Goal: Task Accomplishment & Management: Complete application form

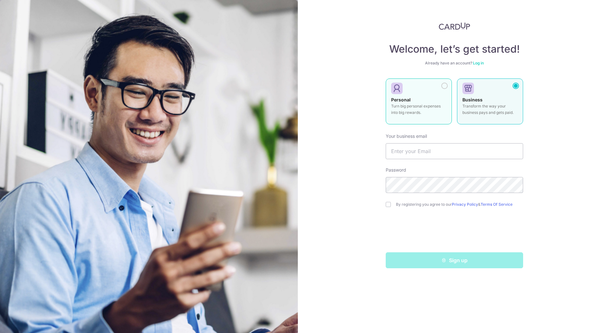
click at [444, 86] on div at bounding box center [444, 86] width 6 height 6
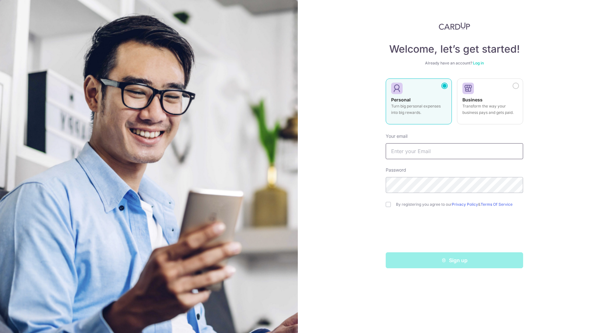
click at [420, 150] on input "text" at bounding box center [453, 151] width 137 height 16
type input "[EMAIL_ADDRESS][PERSON_NAME][DOMAIN_NAME]"
click at [355, 205] on div "Welcome, let’s get started! Already have an account? Log in Personal Turn big p…" at bounding box center [454, 166] width 313 height 333
click at [388, 204] on input "checkbox" at bounding box center [387, 204] width 5 height 5
checkbox input "true"
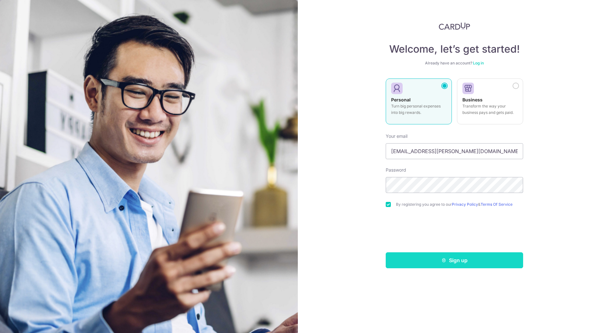
click at [480, 261] on button "Sign up" at bounding box center [453, 261] width 137 height 16
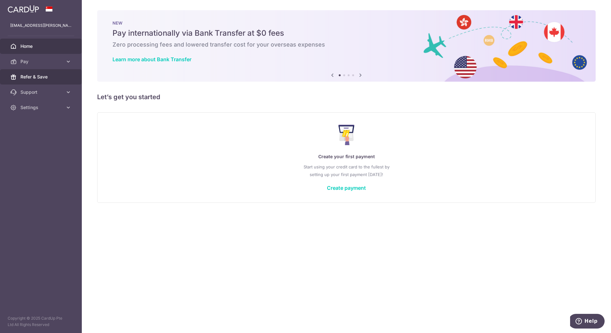
click at [34, 81] on link "Refer & Save" at bounding box center [41, 76] width 82 height 15
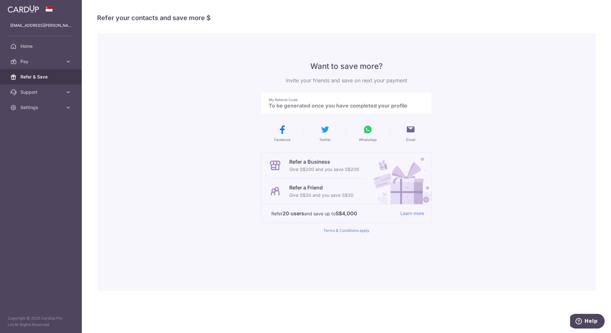
click at [330, 104] on p "To be generated once you have completed your profile" at bounding box center [344, 106] width 150 height 6
click at [70, 107] on icon at bounding box center [68, 107] width 6 height 6
click at [40, 50] on link "Home" at bounding box center [41, 46] width 82 height 15
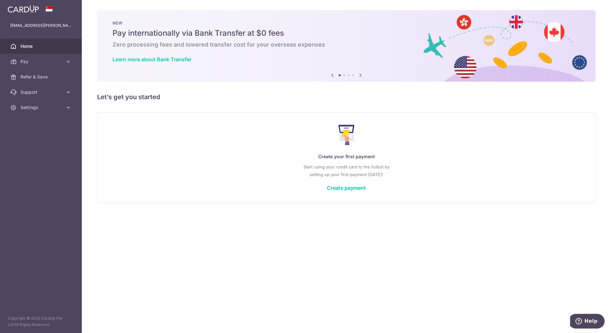
click at [31, 15] on div at bounding box center [41, 9] width 82 height 18
click at [71, 108] on icon at bounding box center [68, 107] width 6 height 6
click at [41, 119] on link "Account" at bounding box center [41, 122] width 82 height 15
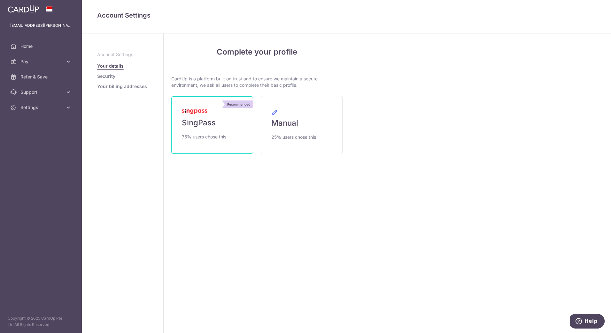
click at [213, 116] on link "Recommended SingPass 75% users chose this" at bounding box center [212, 124] width 82 height 57
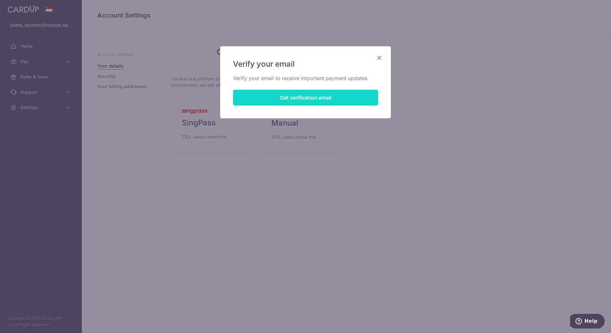
click at [279, 101] on button "Get verification email" at bounding box center [305, 98] width 145 height 16
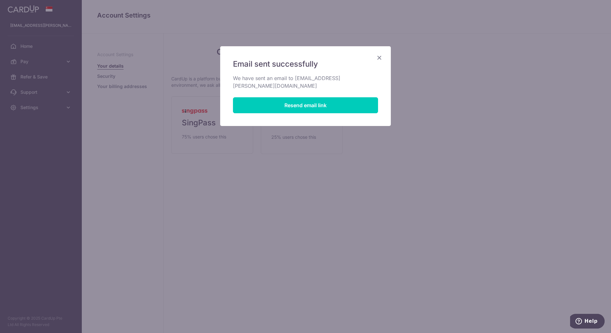
click at [378, 57] on icon "Close" at bounding box center [379, 58] width 8 height 8
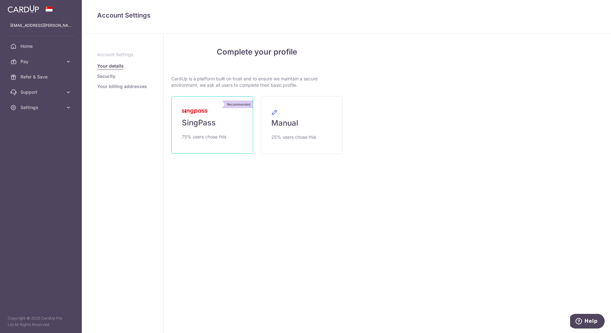
click at [232, 119] on link "Recommended SingPass 75% users chose this" at bounding box center [212, 124] width 82 height 57
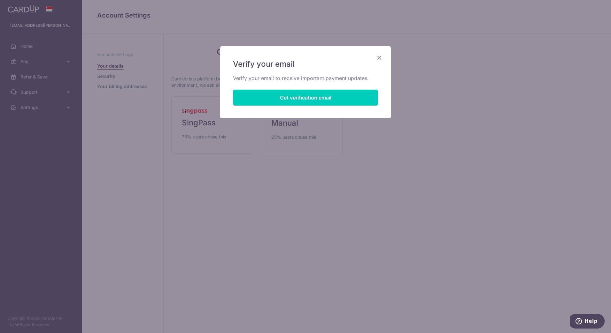
click at [379, 57] on icon "Close" at bounding box center [379, 58] width 8 height 8
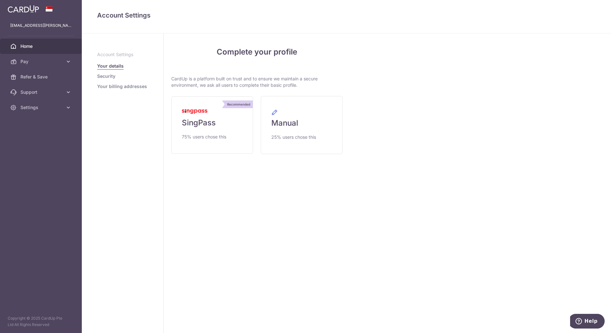
click at [28, 44] on span "Home" at bounding box center [41, 46] width 42 height 6
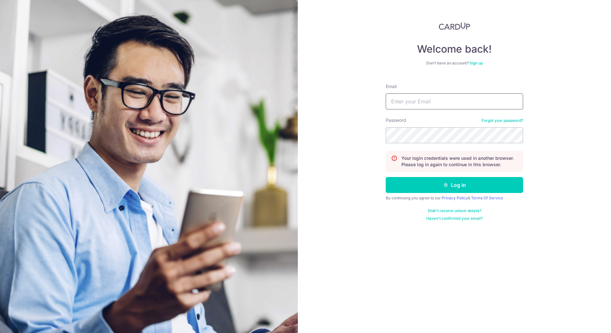
click at [449, 107] on input "Email" at bounding box center [453, 102] width 137 height 16
type input "J"
type input "[EMAIL_ADDRESS][PERSON_NAME][DOMAIN_NAME]"
click at [385, 177] on button "Log in" at bounding box center [453, 185] width 137 height 16
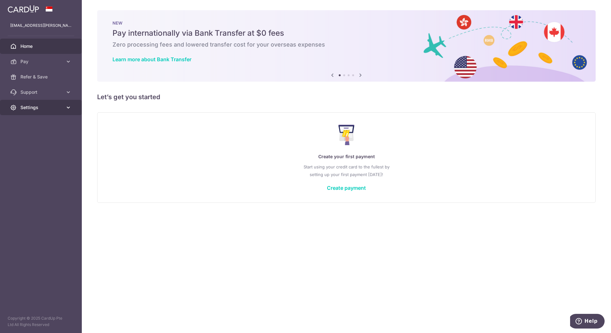
click at [25, 106] on span "Settings" at bounding box center [41, 107] width 42 height 6
click at [26, 120] on span "Account" at bounding box center [41, 123] width 42 height 6
